Goal: Information Seeking & Learning: Learn about a topic

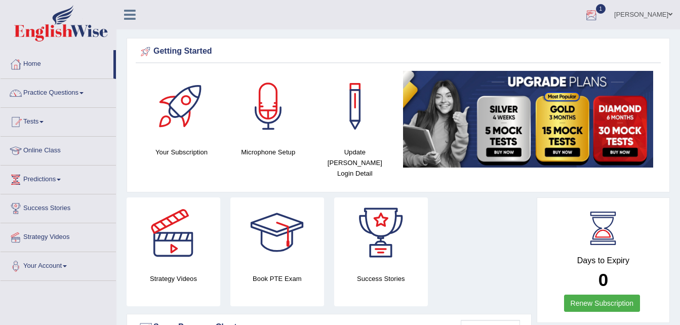
click at [593, 14] on div at bounding box center [591, 15] width 15 height 15
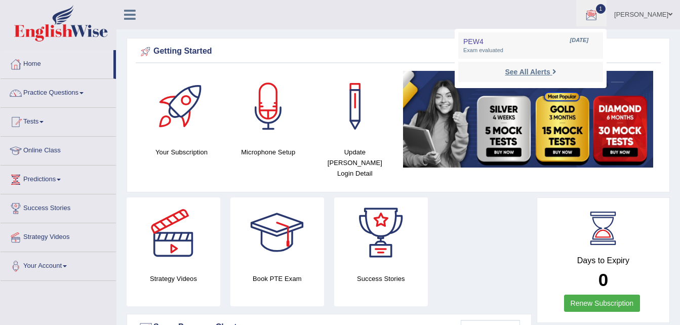
click at [521, 68] on strong "See All Alerts" at bounding box center [527, 72] width 45 height 8
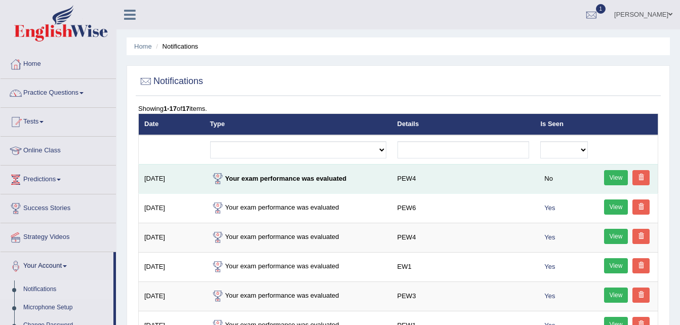
click at [612, 178] on link "View" at bounding box center [616, 177] width 24 height 15
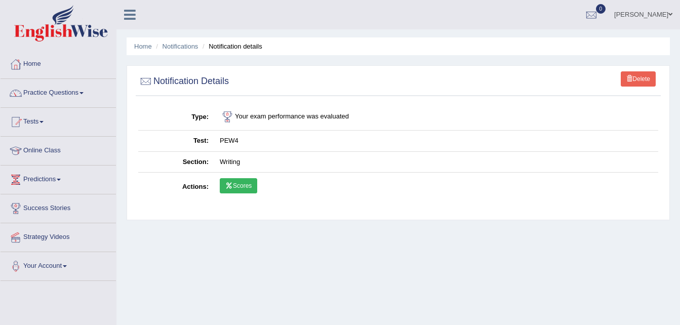
click at [243, 190] on link "Scores" at bounding box center [238, 185] width 37 height 15
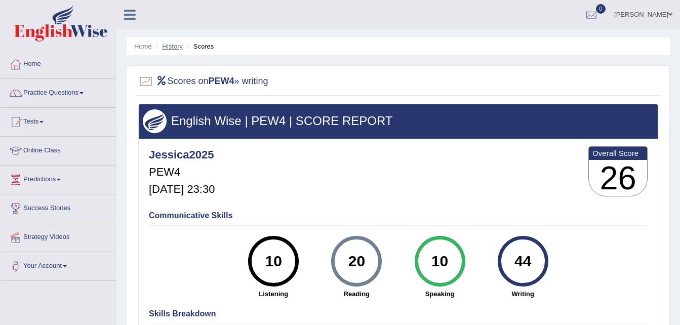
click at [181, 50] on link "History" at bounding box center [173, 47] width 20 height 8
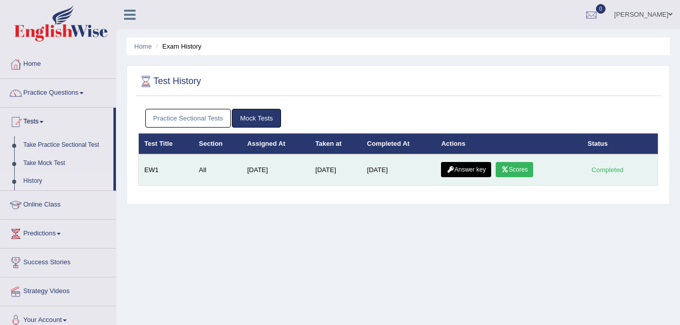
click at [455, 172] on link "Answer key" at bounding box center [466, 169] width 50 height 15
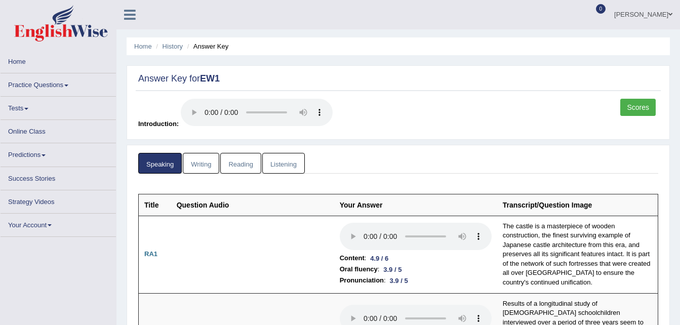
click at [170, 41] on ul "Home History Answer Key" at bounding box center [399, 46] width 544 height 18
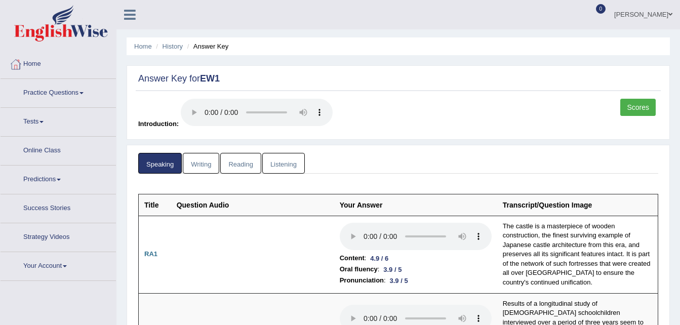
click at [174, 50] on li "History" at bounding box center [168, 47] width 29 height 10
click at [178, 46] on link "History" at bounding box center [173, 47] width 20 height 8
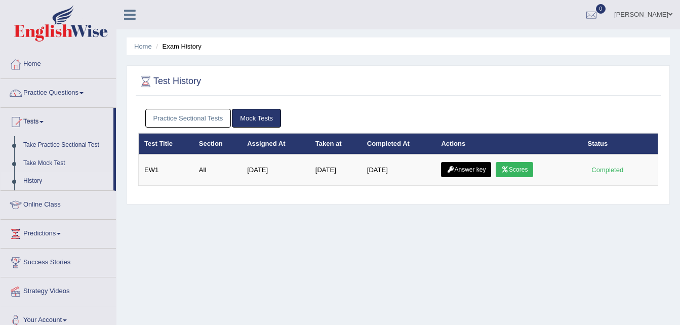
click at [198, 116] on link "Practice Sectional Tests" at bounding box center [188, 118] width 86 height 19
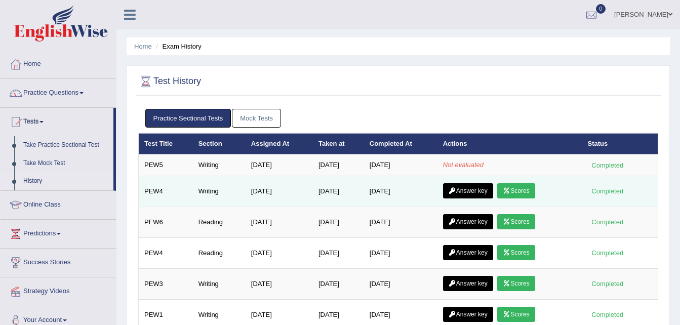
click at [470, 190] on link "Answer key" at bounding box center [468, 190] width 50 height 15
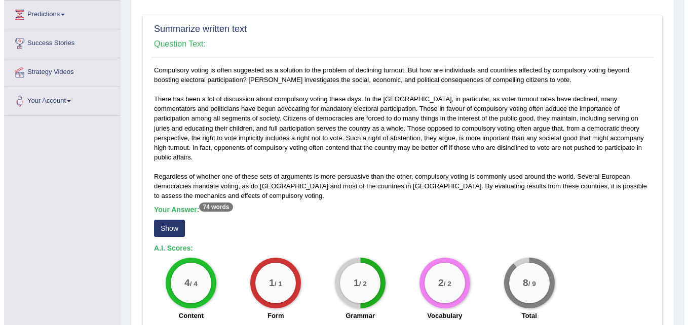
scroll to position [166, 0]
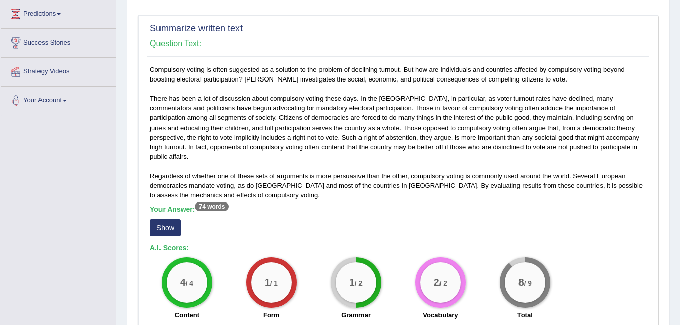
click at [170, 221] on button "Show" at bounding box center [165, 227] width 31 height 17
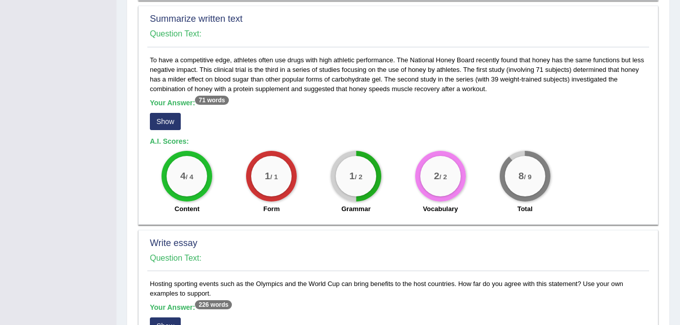
scroll to position [506, 0]
click at [170, 112] on button "Show" at bounding box center [165, 120] width 31 height 17
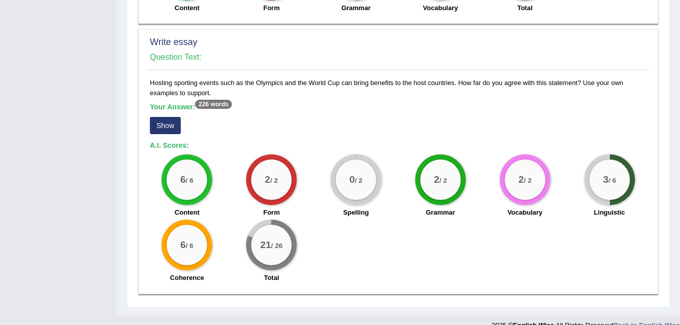
scroll to position [722, 0]
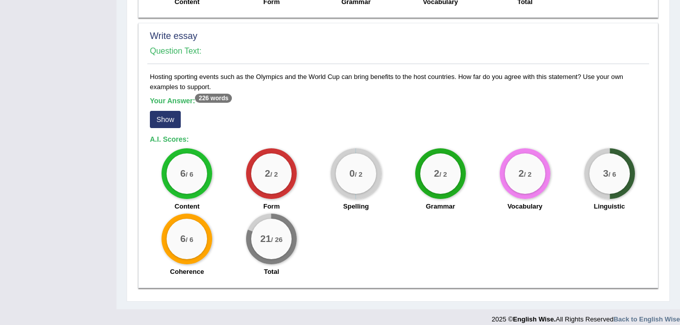
click at [173, 111] on button "Show" at bounding box center [165, 119] width 31 height 17
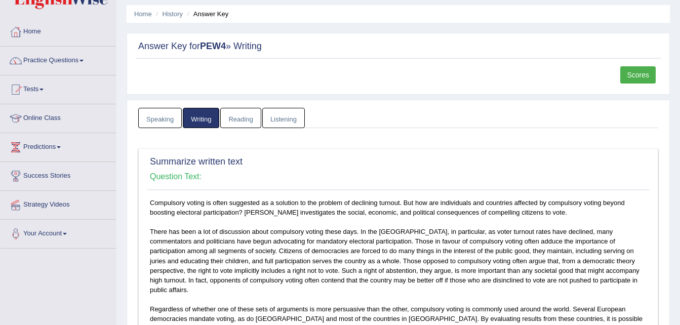
scroll to position [0, 0]
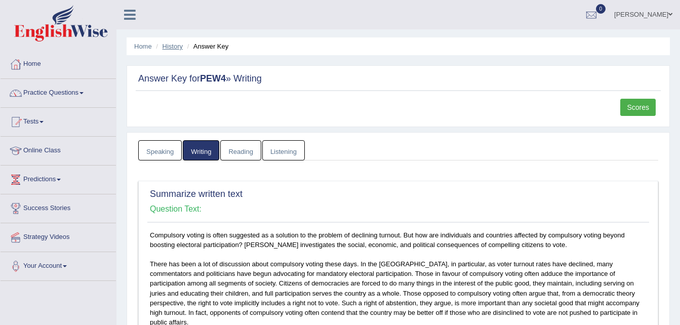
click at [177, 49] on link "History" at bounding box center [173, 47] width 20 height 8
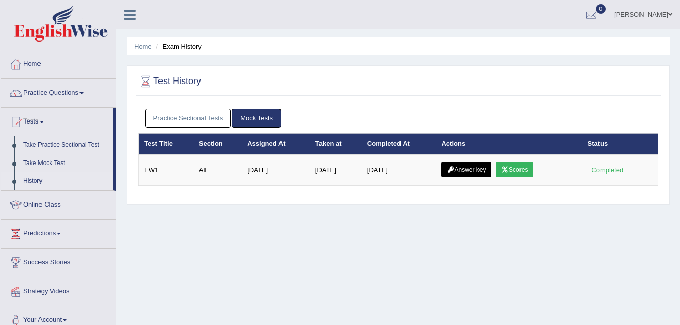
click at [184, 117] on link "Practice Sectional Tests" at bounding box center [188, 118] width 86 height 19
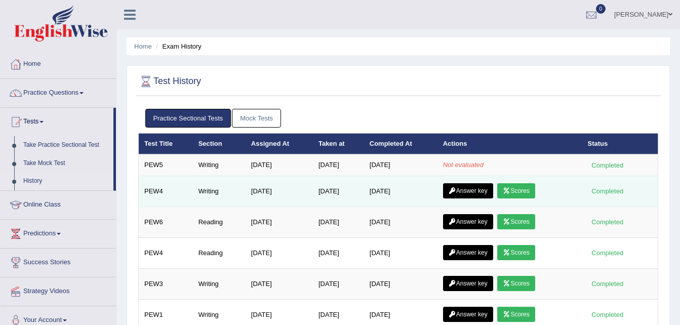
click at [521, 191] on link "Scores" at bounding box center [516, 190] width 37 height 15
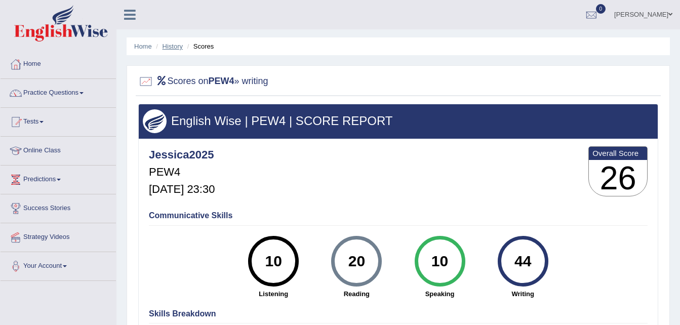
click at [170, 45] on link "History" at bounding box center [173, 47] width 20 height 8
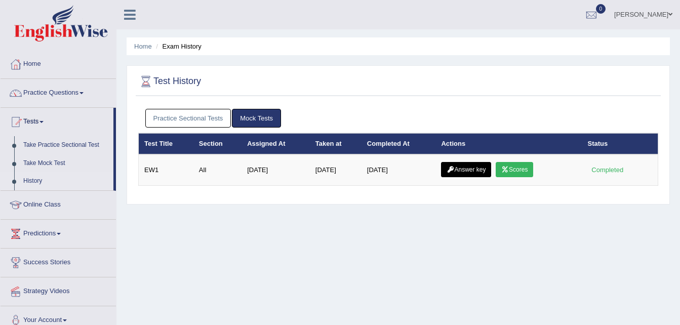
click at [208, 119] on link "Practice Sectional Tests" at bounding box center [188, 118] width 86 height 19
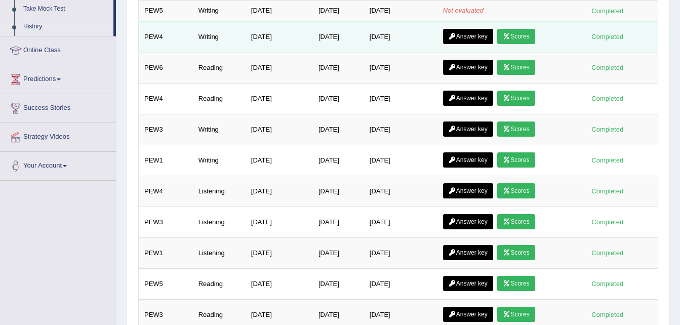
scroll to position [155, 0]
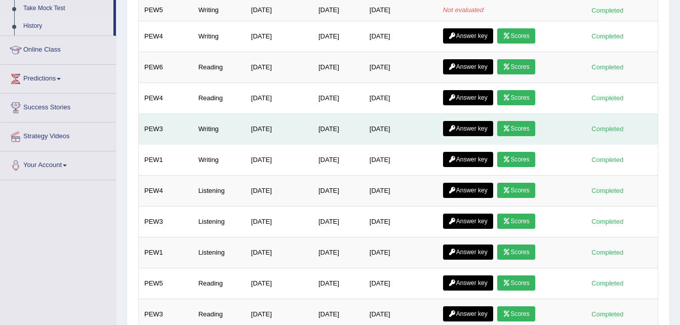
click at [511, 126] on icon at bounding box center [507, 129] width 8 height 6
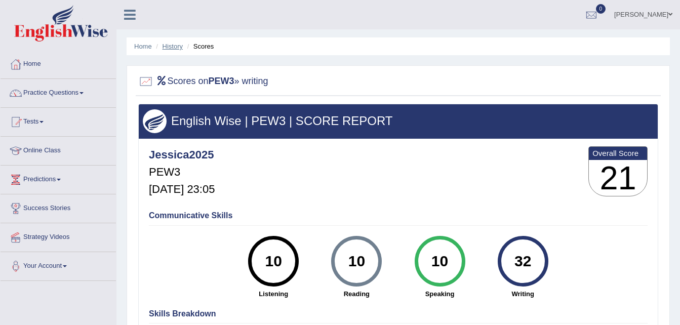
click at [166, 47] on link "History" at bounding box center [173, 47] width 20 height 8
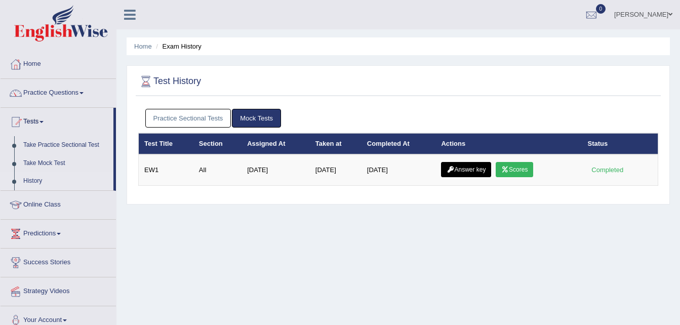
click at [198, 121] on link "Practice Sectional Tests" at bounding box center [188, 118] width 86 height 19
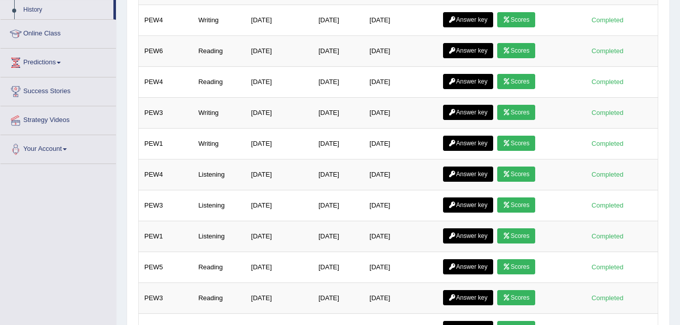
scroll to position [171, 0]
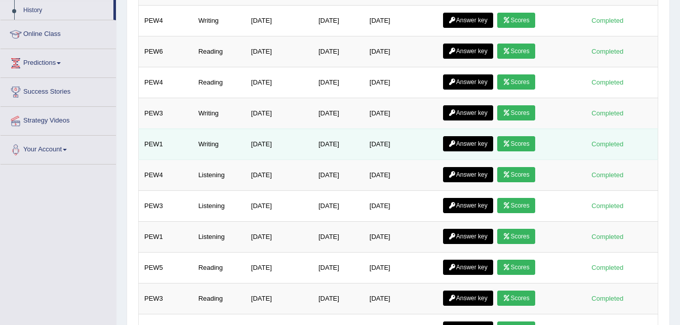
click at [515, 140] on link "Scores" at bounding box center [516, 143] width 37 height 15
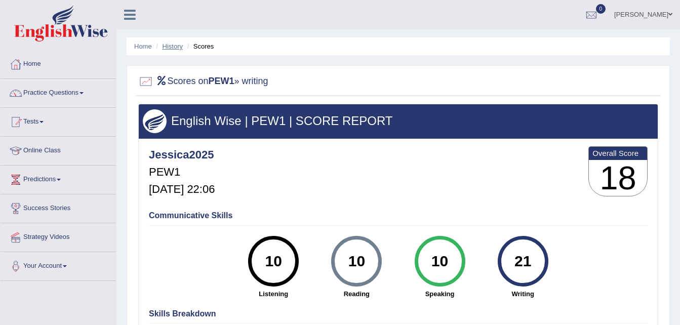
click at [181, 47] on link "History" at bounding box center [173, 47] width 20 height 8
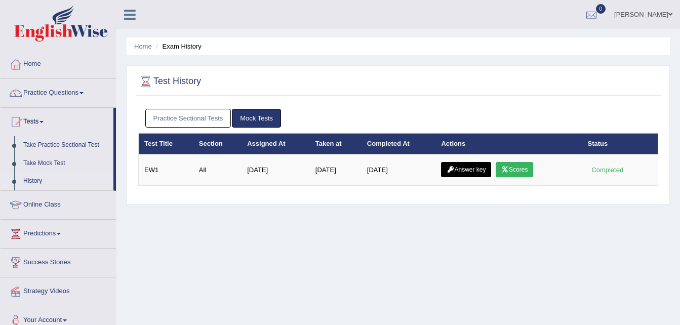
click at [209, 113] on link "Practice Sectional Tests" at bounding box center [188, 118] width 86 height 19
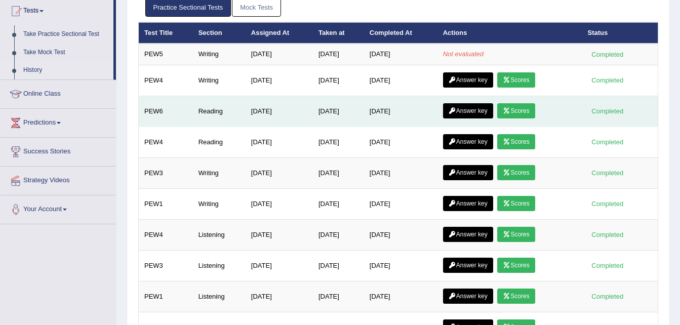
scroll to position [99, 0]
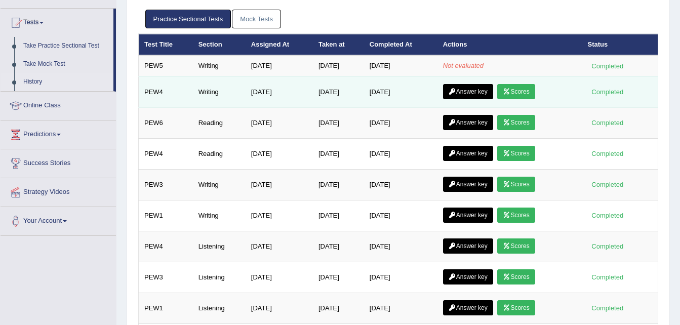
click at [466, 93] on link "Answer key" at bounding box center [468, 91] width 50 height 15
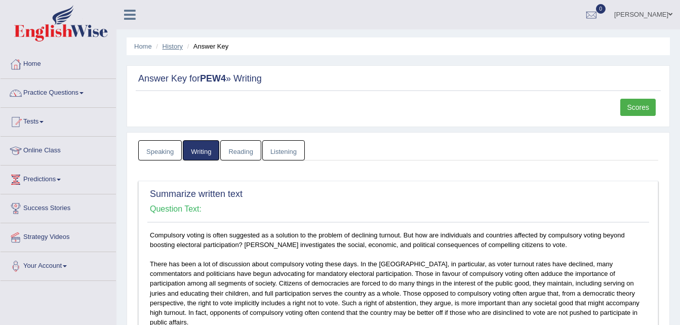
click at [178, 45] on link "History" at bounding box center [173, 47] width 20 height 8
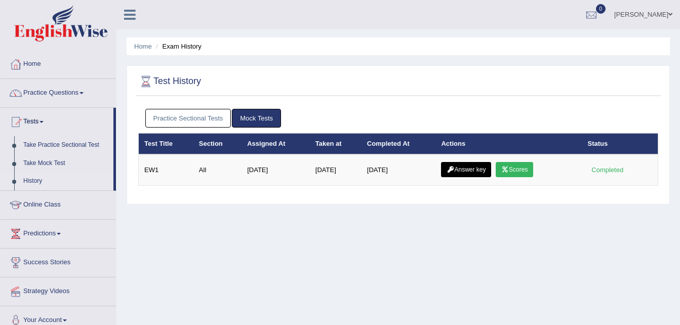
click at [141, 47] on link "Home" at bounding box center [143, 47] width 18 height 8
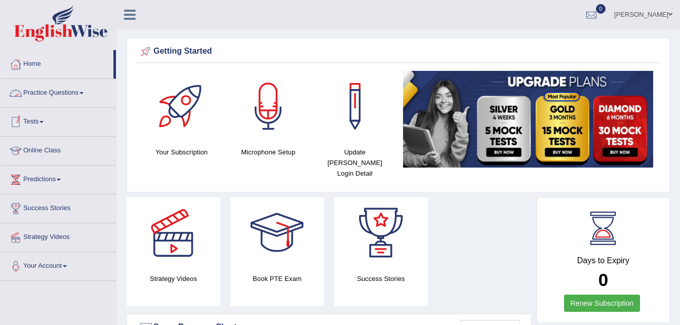
click at [60, 90] on link "Practice Questions" at bounding box center [59, 91] width 116 height 25
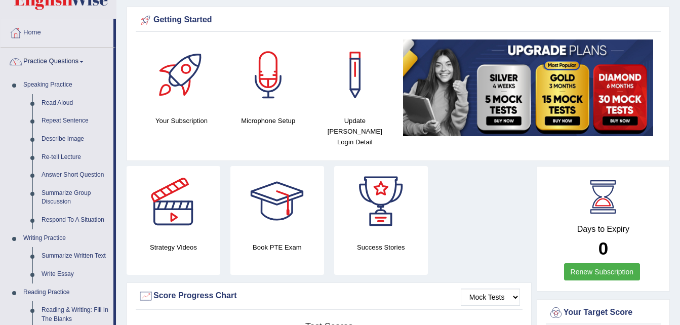
scroll to position [32, 0]
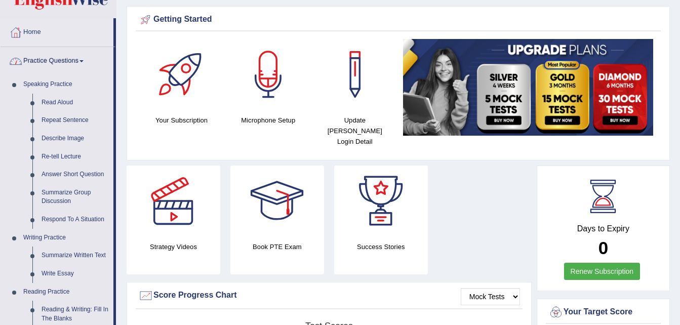
click at [63, 58] on link "Practice Questions" at bounding box center [57, 59] width 113 height 25
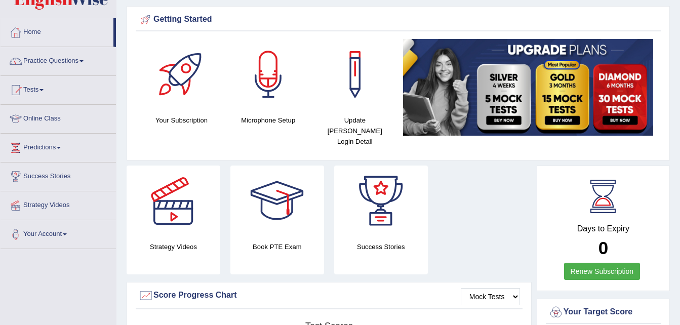
click at [35, 89] on link "Tests" at bounding box center [59, 88] width 116 height 25
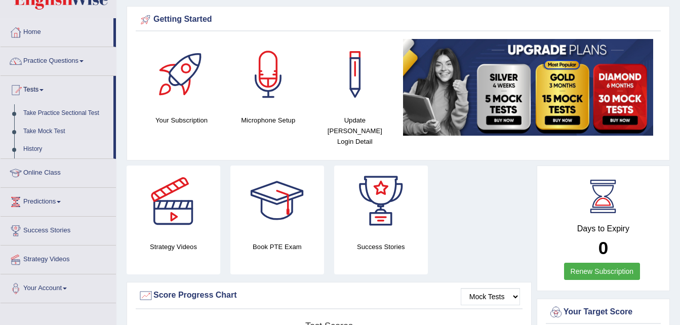
click at [34, 146] on link "History" at bounding box center [66, 149] width 95 height 18
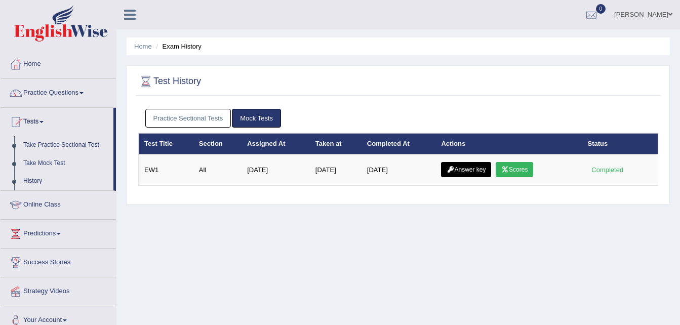
click at [207, 118] on link "Practice Sectional Tests" at bounding box center [188, 118] width 86 height 19
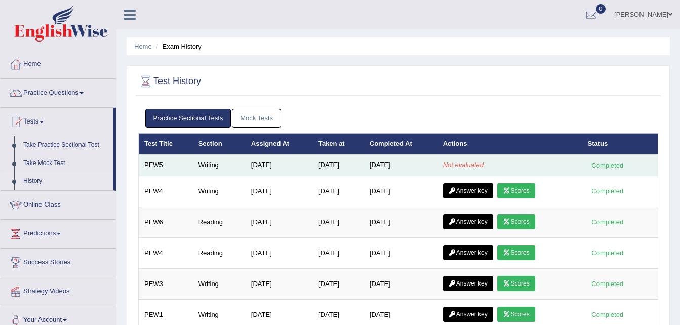
click at [318, 168] on td "[DATE]" at bounding box center [338, 165] width 51 height 21
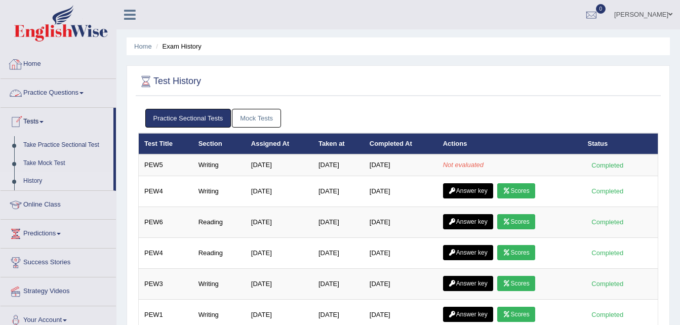
click at [34, 60] on link "Home" at bounding box center [59, 62] width 116 height 25
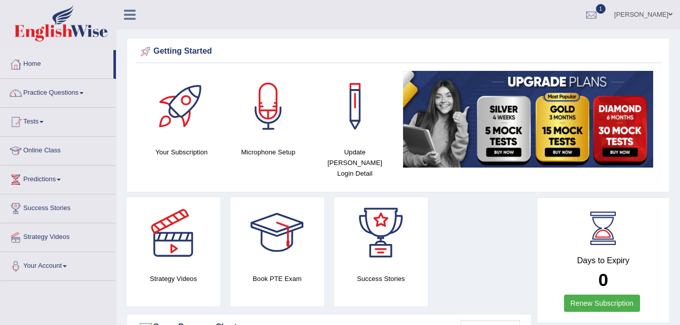
click at [63, 90] on link "Practice Questions" at bounding box center [59, 91] width 116 height 25
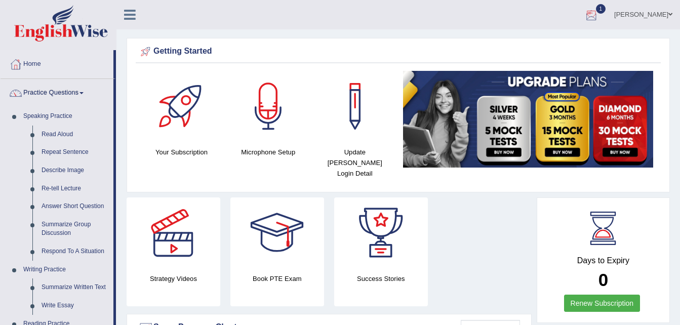
click at [598, 10] on div at bounding box center [591, 15] width 15 height 15
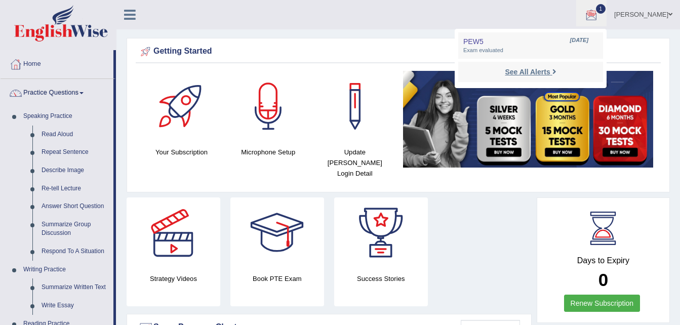
click at [527, 70] on strong "See All Alerts" at bounding box center [527, 72] width 45 height 8
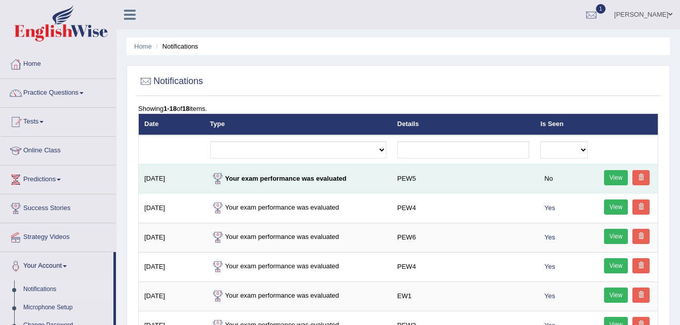
click at [604, 177] on link "View" at bounding box center [616, 177] width 24 height 15
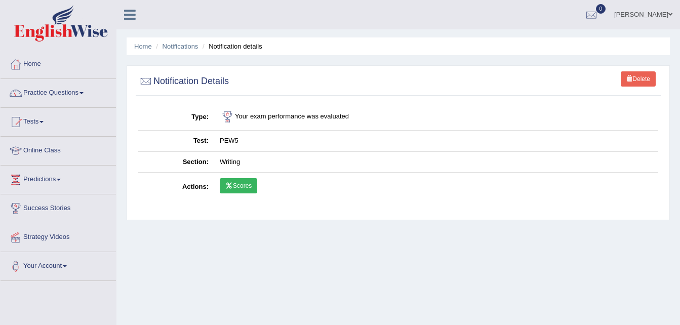
click at [246, 188] on link "Scores" at bounding box center [238, 185] width 37 height 15
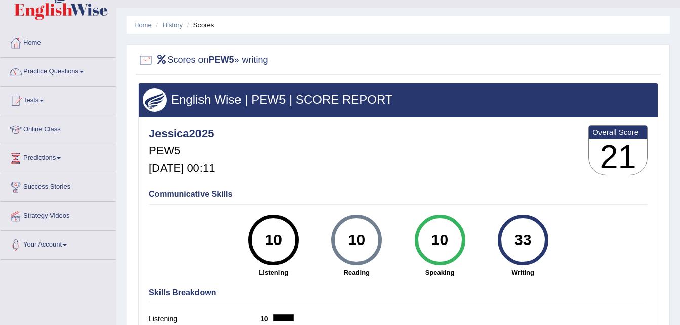
scroll to position [15, 0]
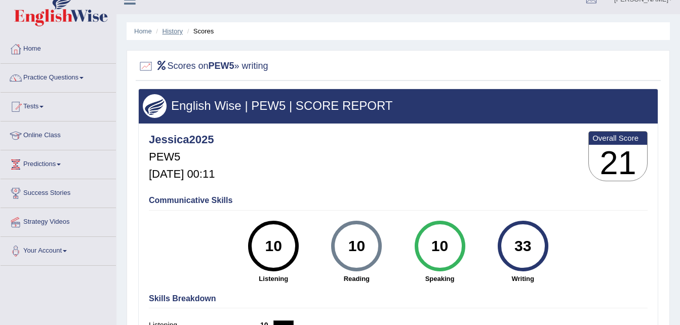
click at [176, 32] on link "History" at bounding box center [173, 31] width 20 height 8
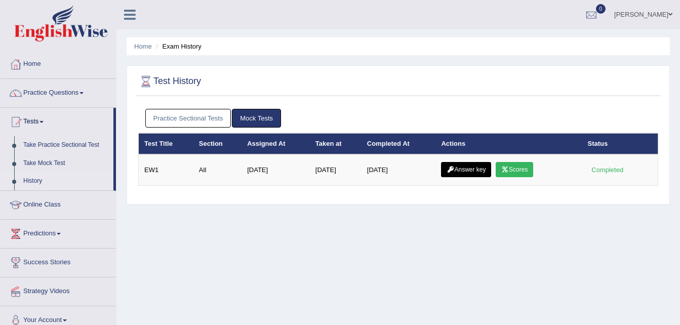
click at [203, 114] on link "Practice Sectional Tests" at bounding box center [188, 118] width 86 height 19
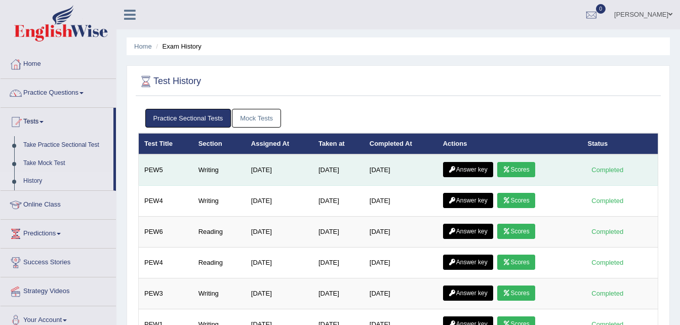
click at [468, 169] on link "Answer key" at bounding box center [468, 169] width 50 height 15
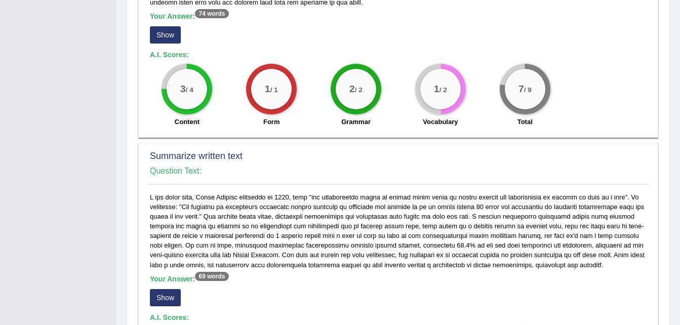
scroll to position [301, 0]
click at [172, 42] on button "Show" at bounding box center [165, 34] width 31 height 17
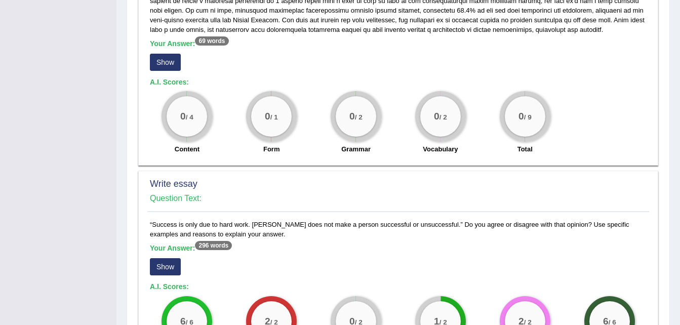
scroll to position [545, 0]
click at [160, 59] on button "Show" at bounding box center [165, 62] width 31 height 17
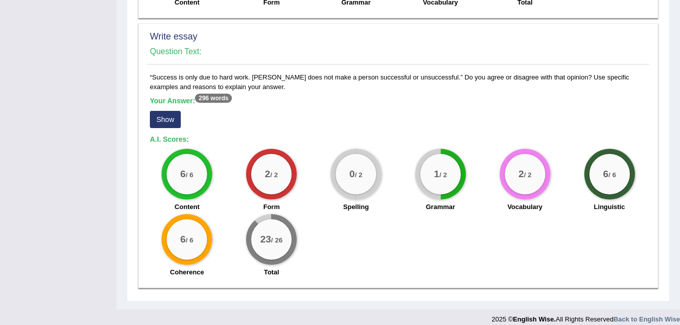
scroll to position [712, 0]
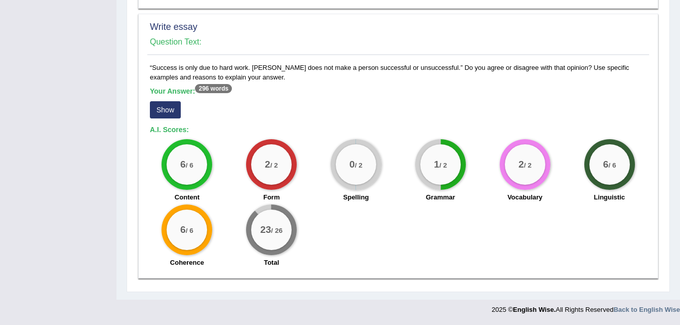
click at [168, 111] on button "Show" at bounding box center [165, 109] width 31 height 17
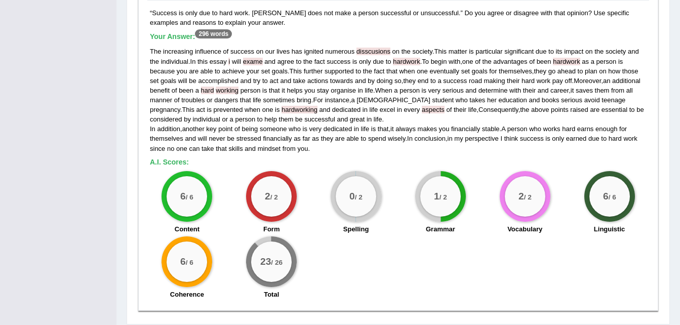
scroll to position [767, 0]
click at [214, 111] on span "prevented" at bounding box center [228, 109] width 29 height 8
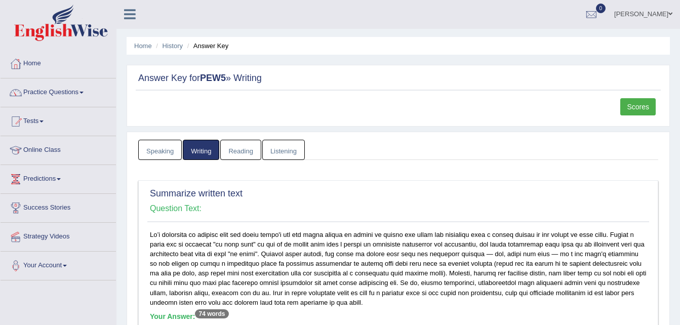
scroll to position [0, 0]
click at [137, 46] on link "Home" at bounding box center [143, 47] width 18 height 8
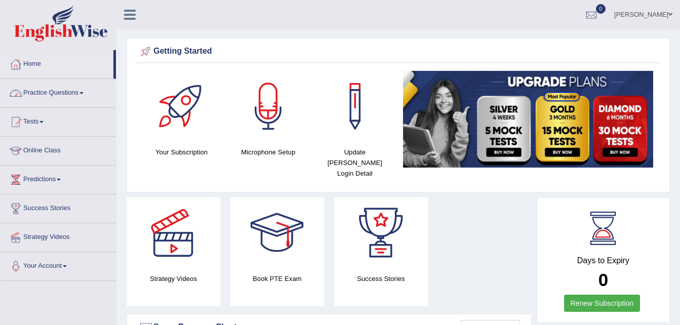
click at [66, 90] on link "Practice Questions" at bounding box center [59, 91] width 116 height 25
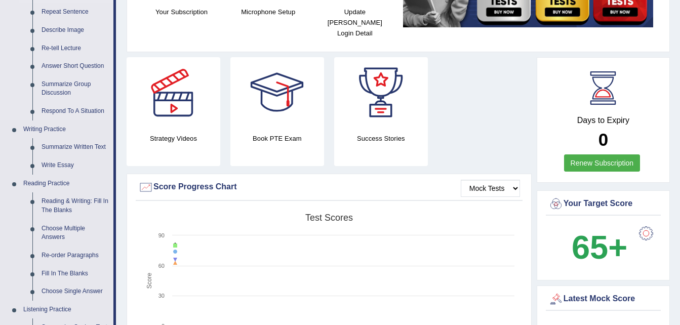
scroll to position [141, 0]
click at [61, 143] on link "Summarize Written Text" at bounding box center [75, 147] width 77 height 18
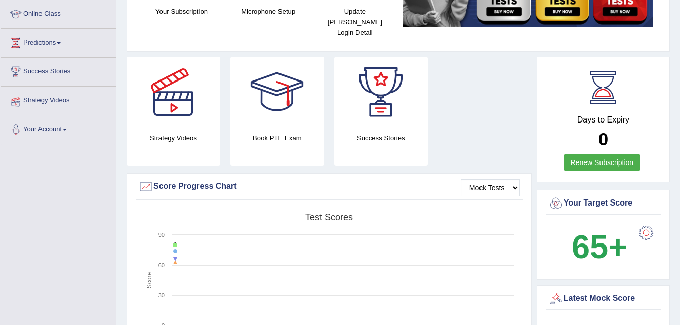
scroll to position [200, 0]
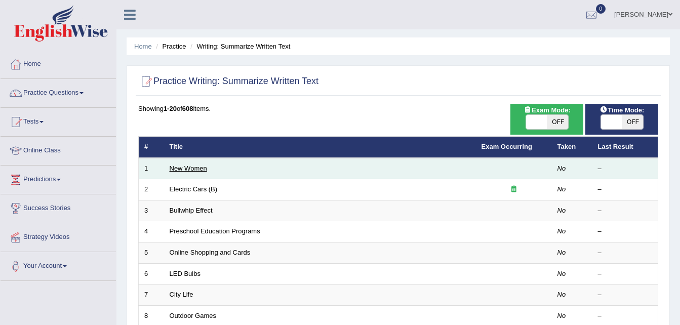
click at [202, 169] on link "New Women" at bounding box center [188, 169] width 37 height 8
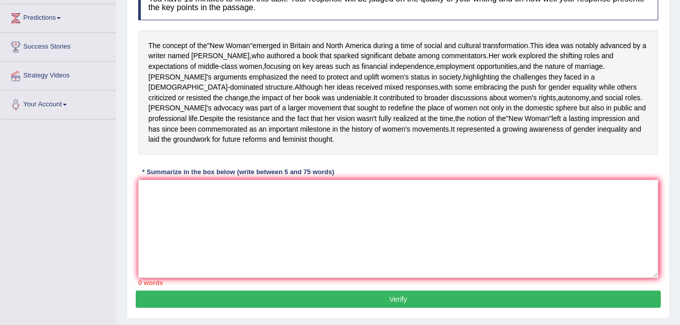
scroll to position [162, 0]
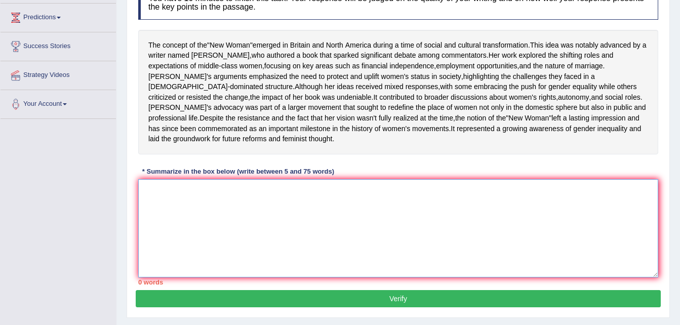
click at [173, 206] on textarea at bounding box center [398, 228] width 520 height 98
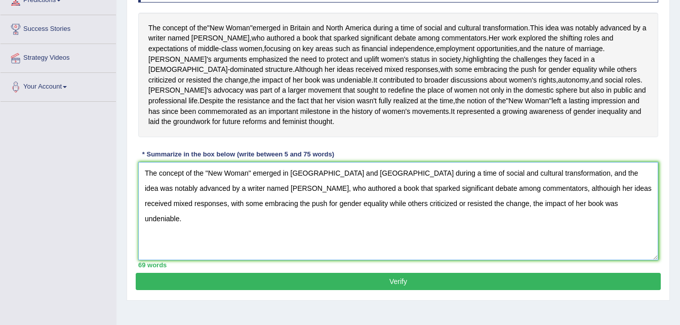
scroll to position [180, 0]
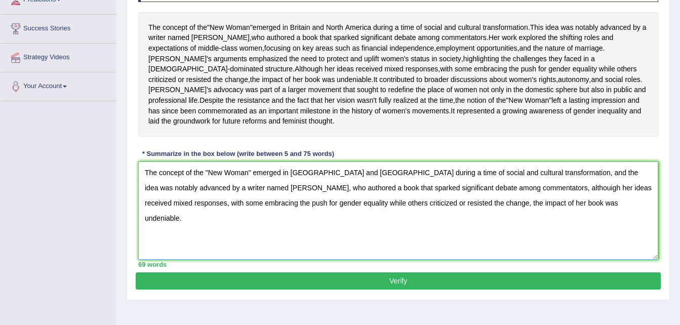
click at [550, 193] on textarea "The concept of the "New Woman" emerged in Britain and North America during a ti…" at bounding box center [398, 211] width 520 height 98
click at [218, 208] on textarea "The concept of the "New Woman" emerged in Britain and North America during a ti…" at bounding box center [398, 211] width 520 height 98
click at [486, 208] on textarea "The concept of the "New Woman" emerged in Britain and North America during a ti…" at bounding box center [398, 211] width 520 height 98
type textarea "The concept of the "New Woman" emerged in Britain and North America during a ti…"
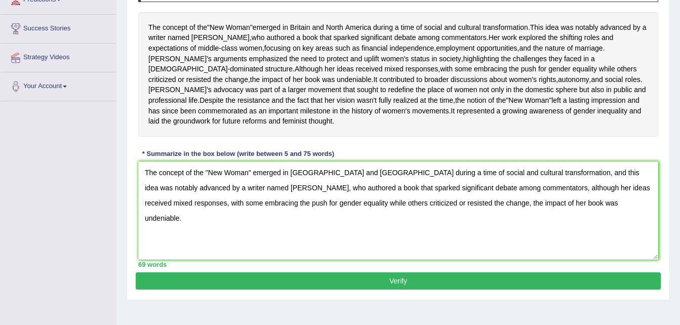
click at [398, 290] on button "Verify" at bounding box center [398, 281] width 525 height 17
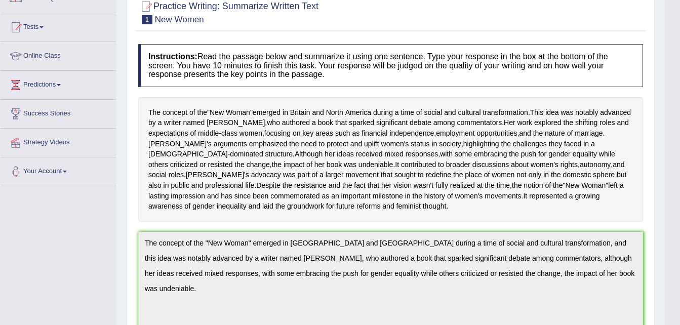
scroll to position [0, 0]
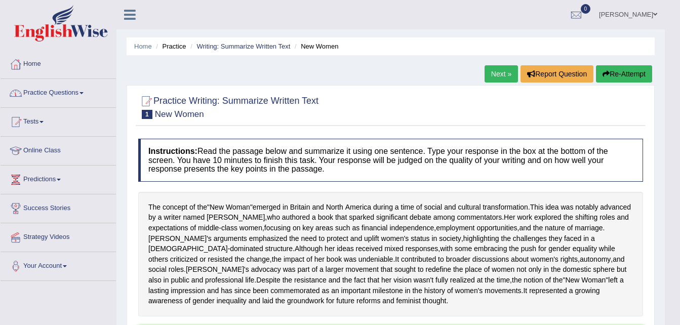
click at [39, 121] on link "Tests" at bounding box center [59, 120] width 116 height 25
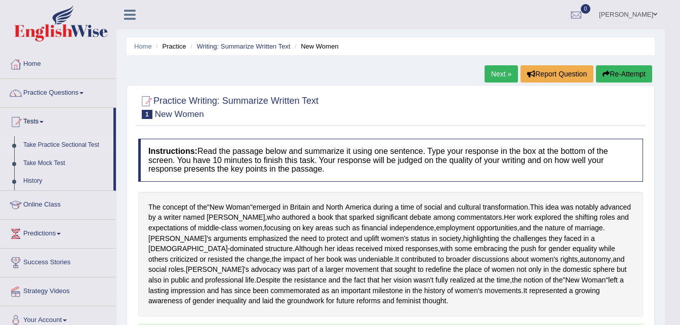
click at [59, 143] on link "Take Practice Sectional Test" at bounding box center [66, 145] width 95 height 18
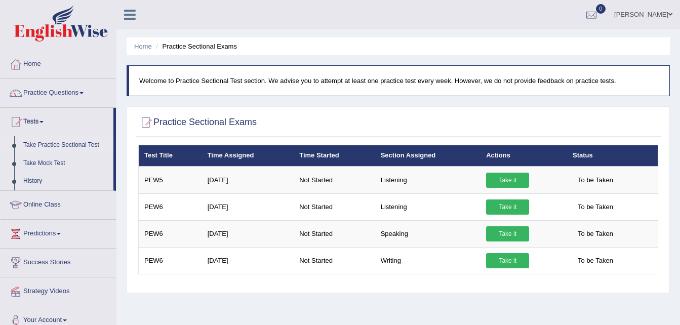
click at [152, 45] on link "Home" at bounding box center [143, 47] width 18 height 8
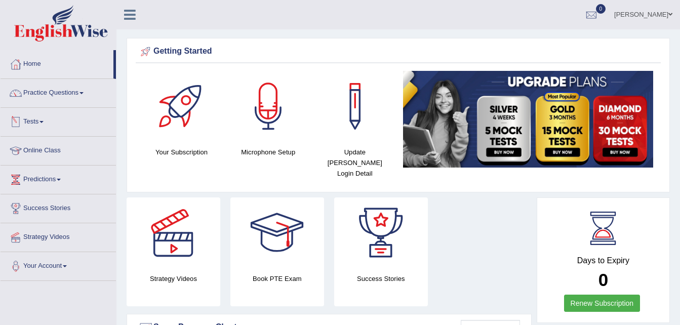
click at [32, 124] on link "Tests" at bounding box center [59, 120] width 116 height 25
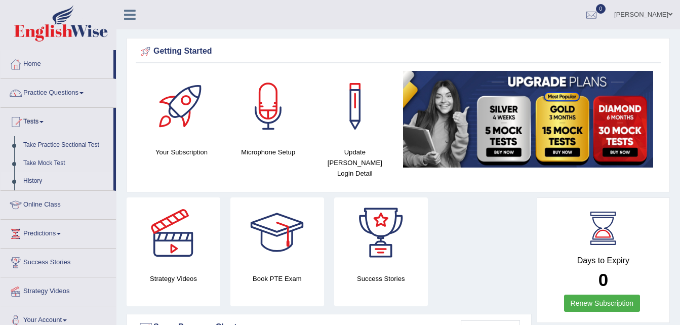
click at [33, 178] on link "History" at bounding box center [66, 181] width 95 height 18
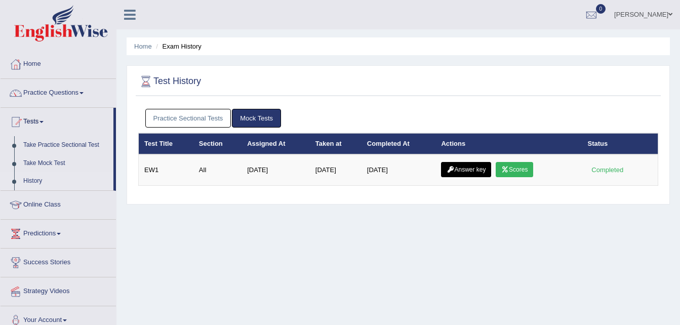
click at [202, 120] on link "Practice Sectional Tests" at bounding box center [188, 118] width 86 height 19
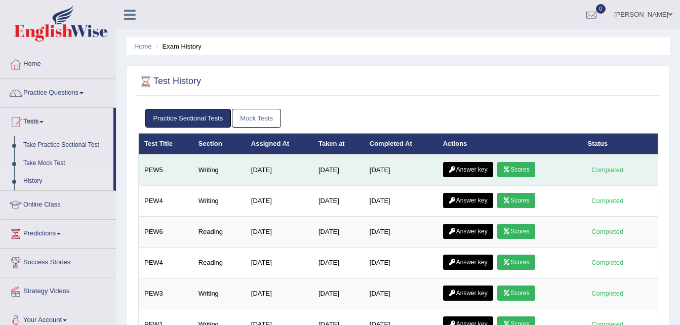
click at [462, 165] on link "Answer key" at bounding box center [468, 169] width 50 height 15
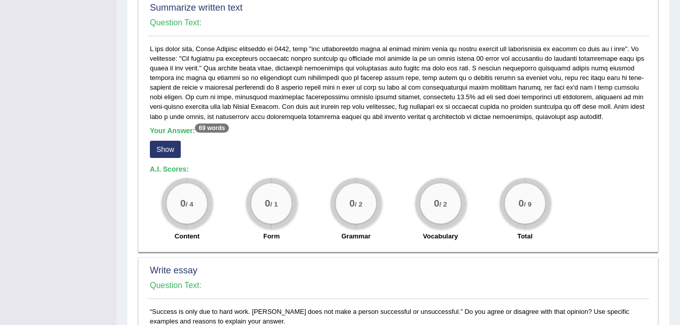
scroll to position [450, 0]
click at [167, 145] on button "Show" at bounding box center [165, 148] width 31 height 17
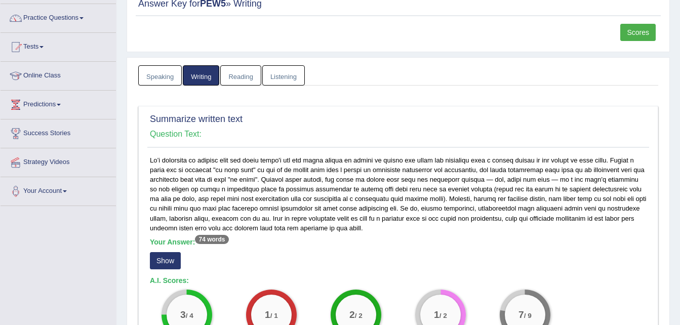
scroll to position [73, 0]
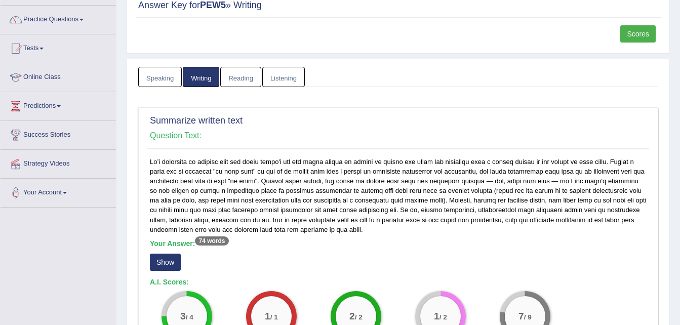
click at [176, 75] on link "Speaking" at bounding box center [160, 77] width 44 height 21
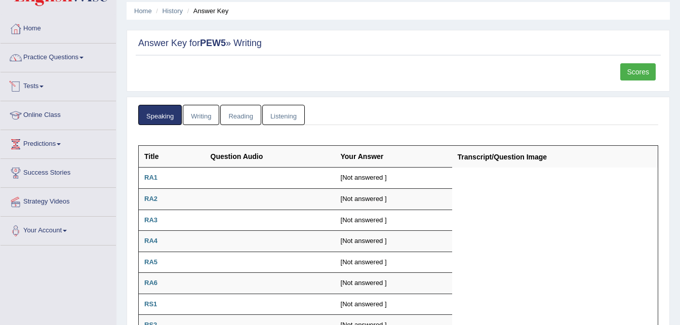
scroll to position [0, 0]
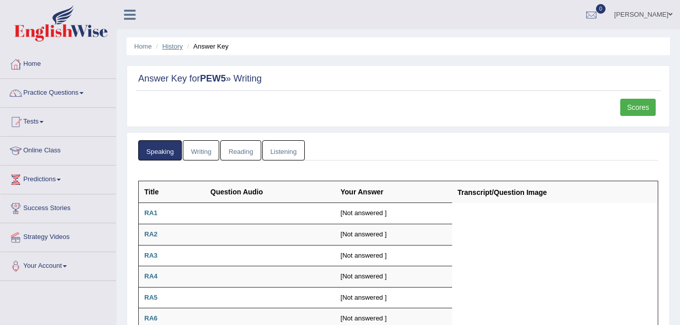
click at [171, 44] on link "History" at bounding box center [173, 47] width 20 height 8
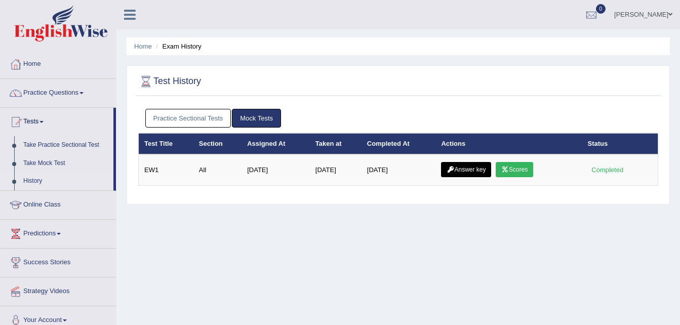
click at [197, 111] on link "Practice Sectional Tests" at bounding box center [188, 118] width 86 height 19
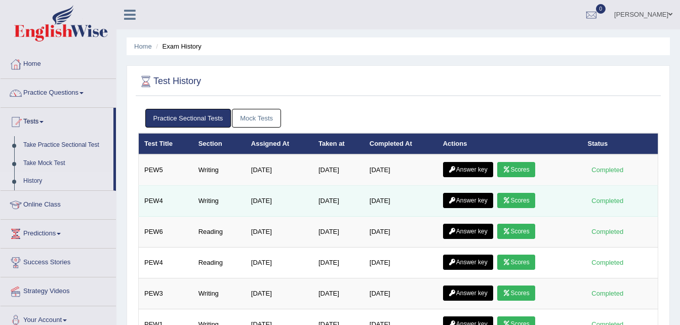
click at [520, 202] on link "Scores" at bounding box center [516, 200] width 37 height 15
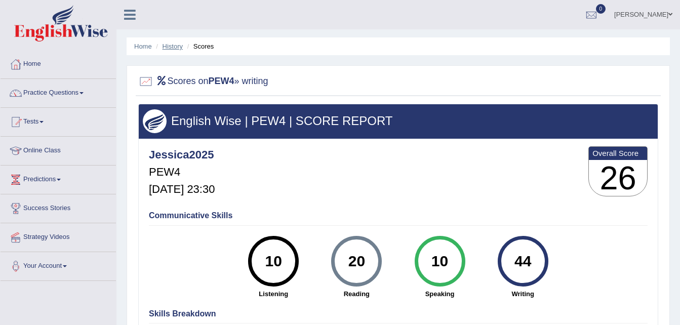
click at [170, 45] on link "History" at bounding box center [173, 47] width 20 height 8
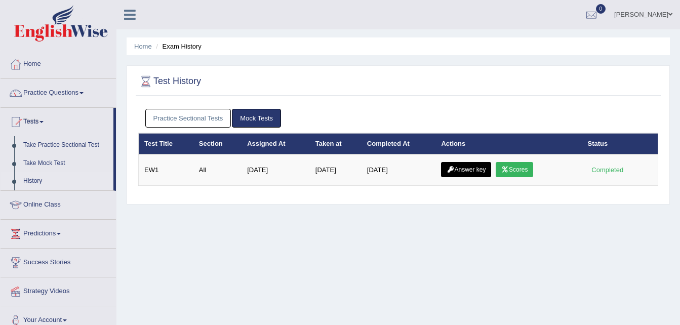
click at [214, 112] on link "Practice Sectional Tests" at bounding box center [188, 118] width 86 height 19
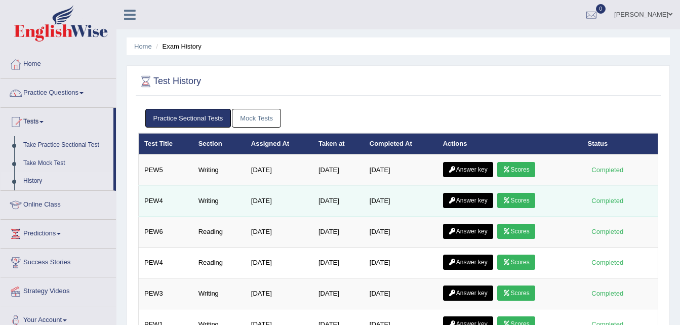
click at [472, 202] on link "Answer key" at bounding box center [468, 200] width 50 height 15
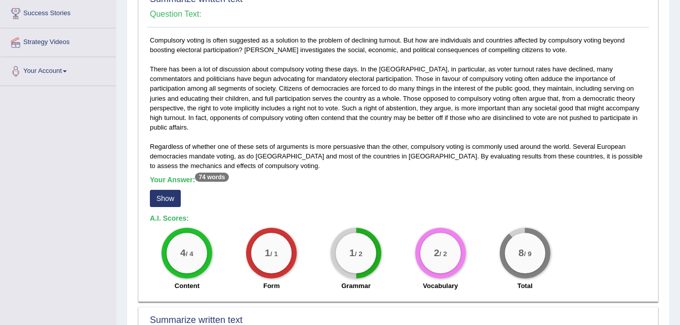
scroll to position [196, 0]
click at [160, 190] on button "Show" at bounding box center [165, 198] width 31 height 17
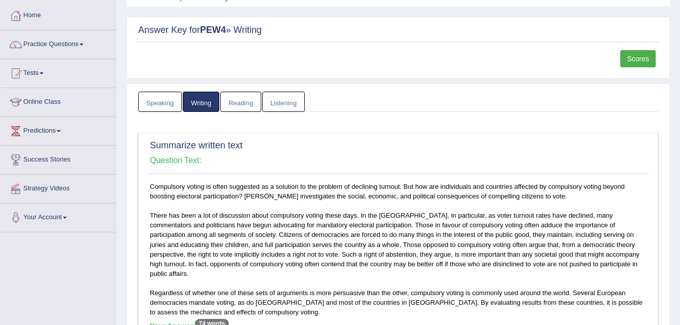
scroll to position [0, 0]
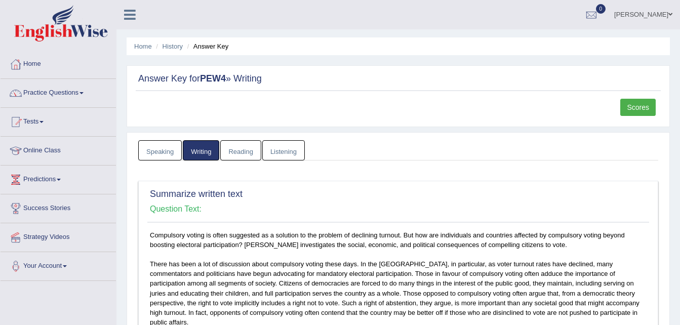
click at [52, 88] on link "Practice Questions" at bounding box center [59, 91] width 116 height 25
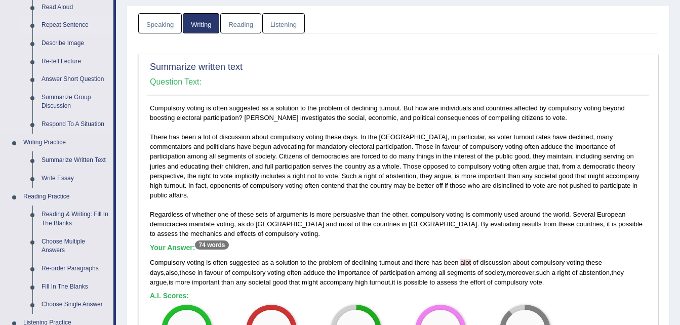
scroll to position [128, 0]
click at [58, 120] on link "Respond To A Situation" at bounding box center [75, 124] width 77 height 18
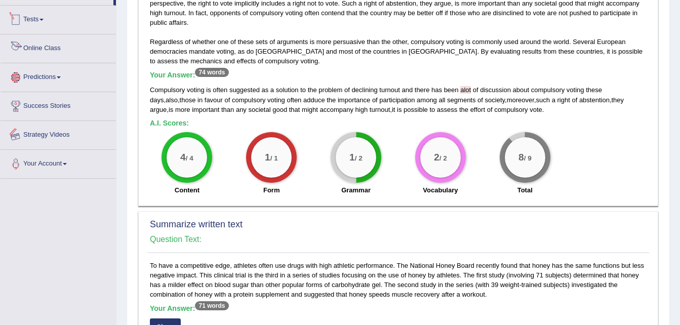
scroll to position [335, 0]
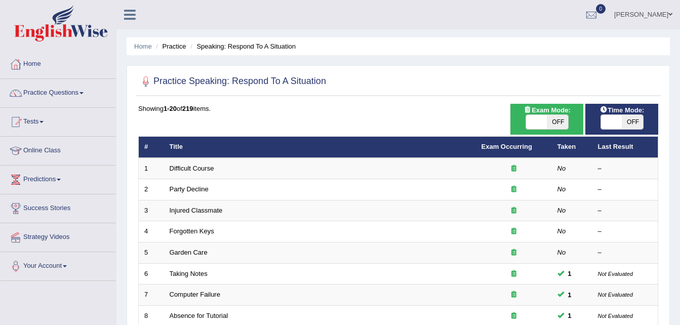
click at [203, 169] on link "Difficult Course" at bounding box center [192, 169] width 45 height 8
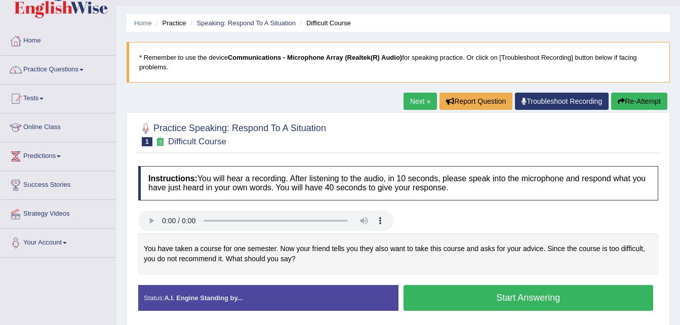
scroll to position [5, 0]
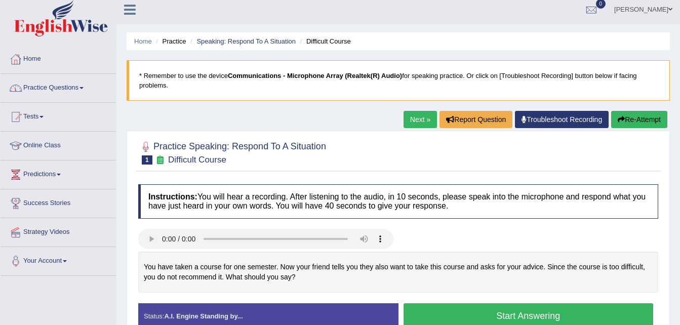
click at [64, 84] on link "Practice Questions" at bounding box center [59, 86] width 116 height 25
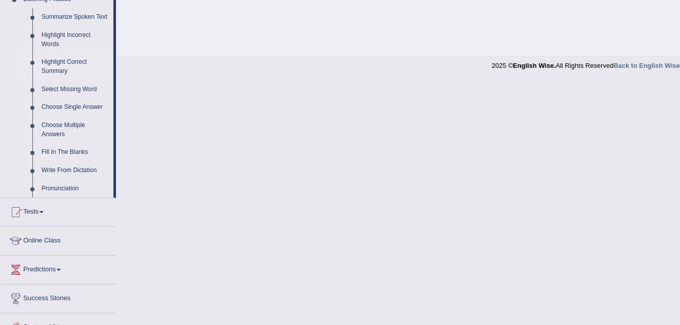
scroll to position [451, 0]
click at [48, 149] on link "Fill In The Blanks" at bounding box center [75, 152] width 77 height 18
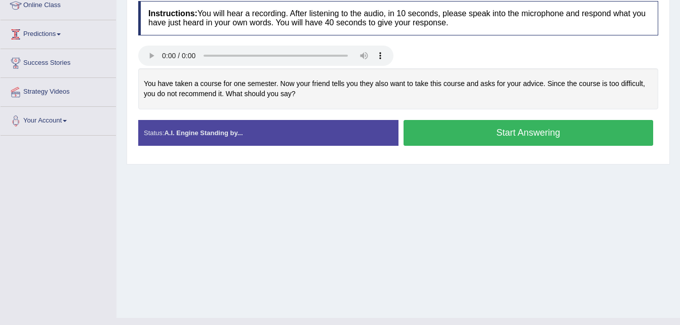
scroll to position [113, 0]
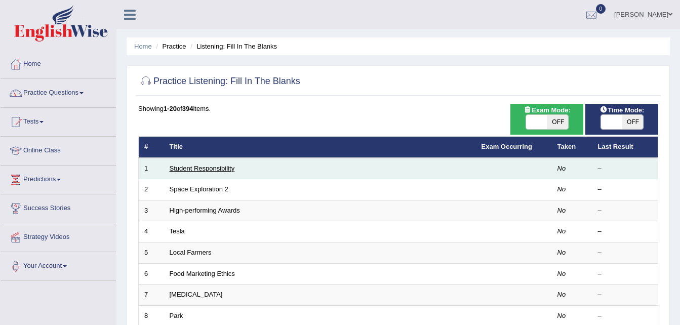
click at [176, 166] on link "Student Responsibility" at bounding box center [202, 169] width 65 height 8
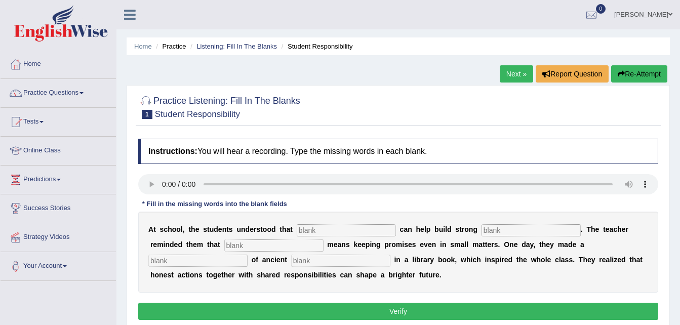
click at [48, 93] on link "Practice Questions" at bounding box center [59, 91] width 116 height 25
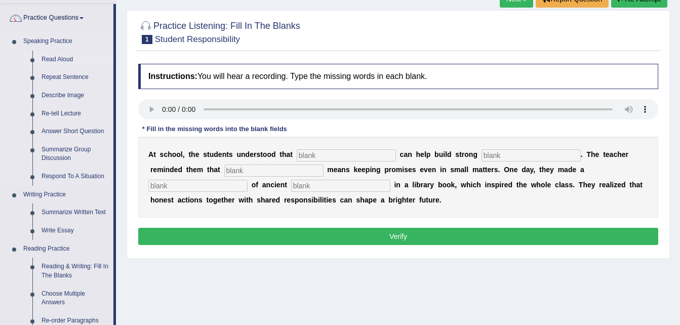
scroll to position [77, 0]
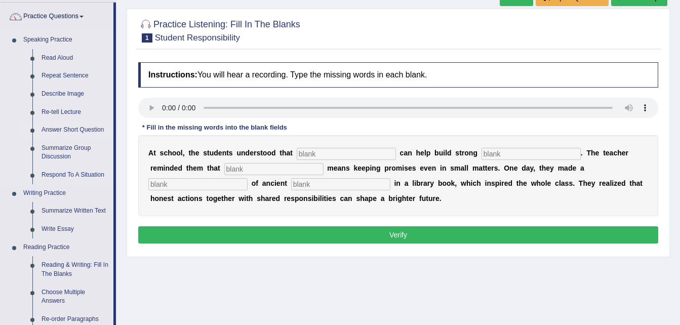
click at [61, 129] on link "Answer Short Question" at bounding box center [75, 130] width 77 height 18
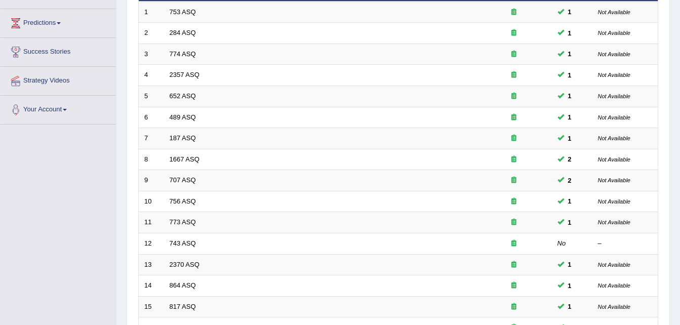
scroll to position [215, 0]
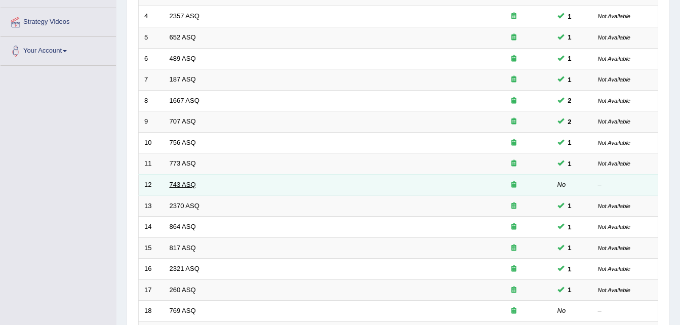
click at [181, 184] on link "743 ASQ" at bounding box center [183, 185] width 26 height 8
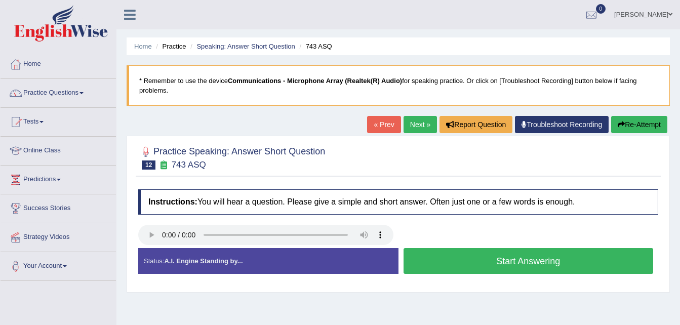
click at [635, 259] on button "Start Answering" at bounding box center [529, 261] width 250 height 26
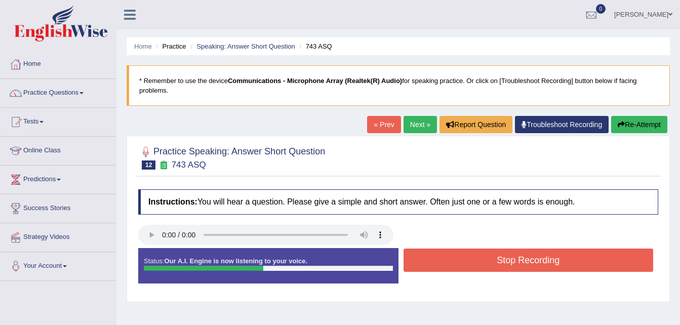
click at [635, 259] on button "Stop Recording" at bounding box center [529, 260] width 250 height 23
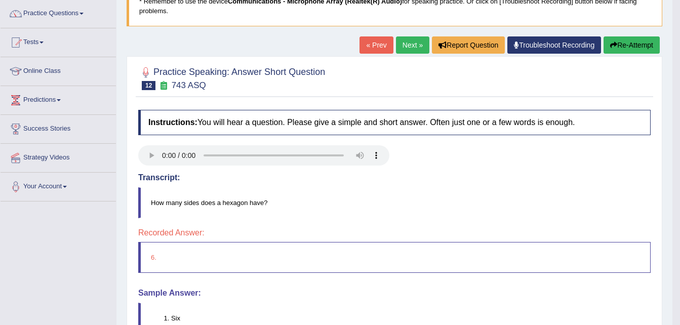
scroll to position [79, 0]
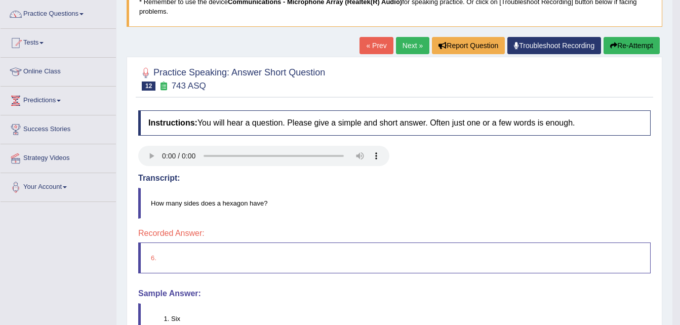
click at [526, 49] on link "Troubleshoot Recording" at bounding box center [555, 45] width 94 height 17
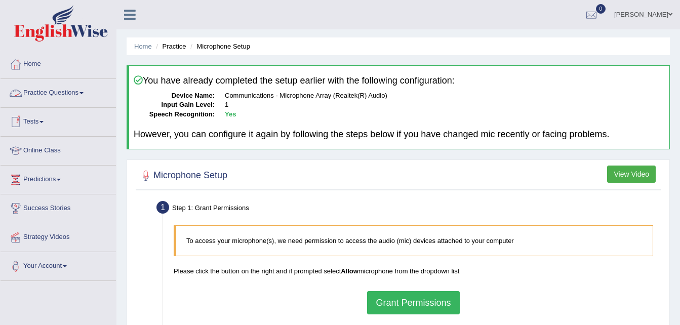
click at [69, 91] on link "Practice Questions" at bounding box center [59, 91] width 116 height 25
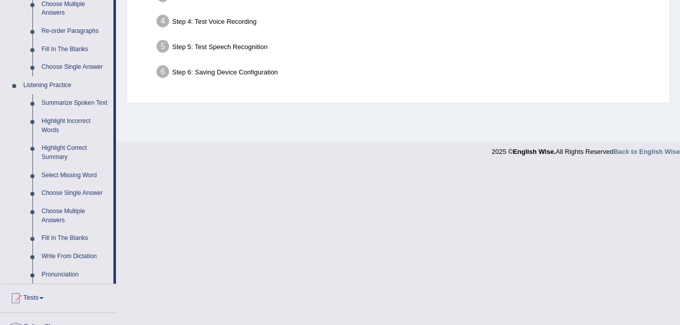
scroll to position [365, 0]
click at [50, 96] on link "Summarize Spoken Text" at bounding box center [75, 103] width 77 height 18
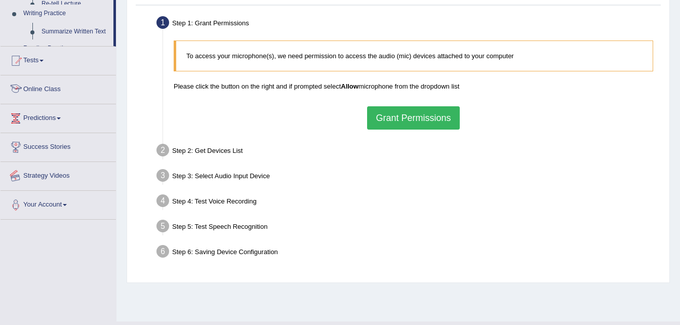
scroll to position [207, 0]
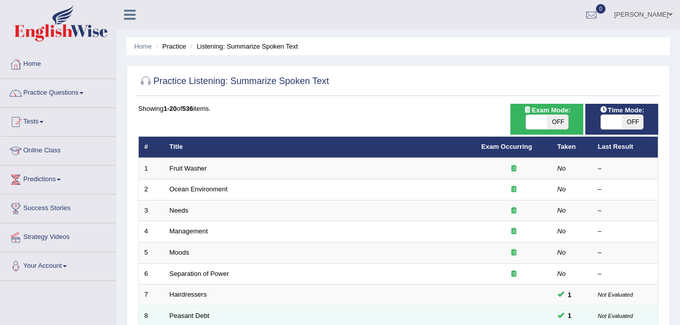
click at [169, 314] on td "Peasant Debt" at bounding box center [320, 316] width 312 height 21
click at [173, 315] on link "Peasant Debt" at bounding box center [190, 316] width 40 height 8
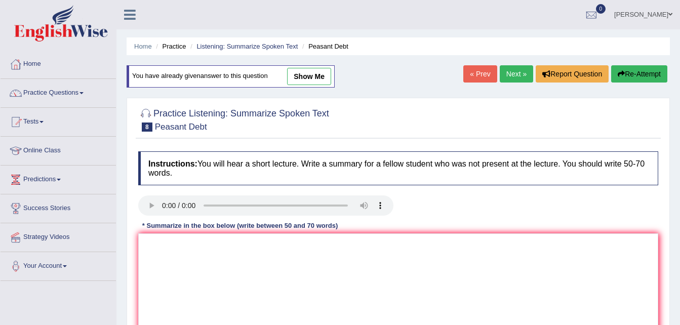
click at [302, 83] on link "show me" at bounding box center [309, 76] width 44 height 17
type textarea "The speaker provided an overview of [PERSON_NAME] suicide, highlighting several…"
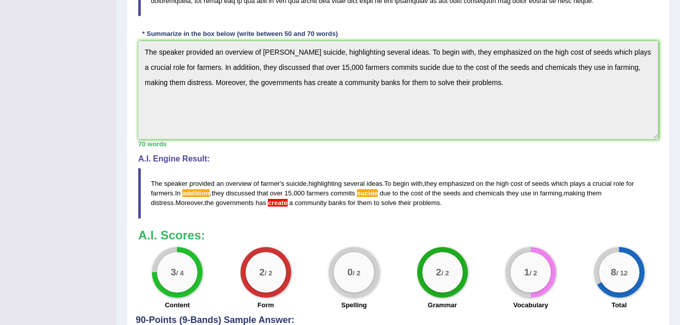
scroll to position [316, 0]
